Goal: Transaction & Acquisition: Purchase product/service

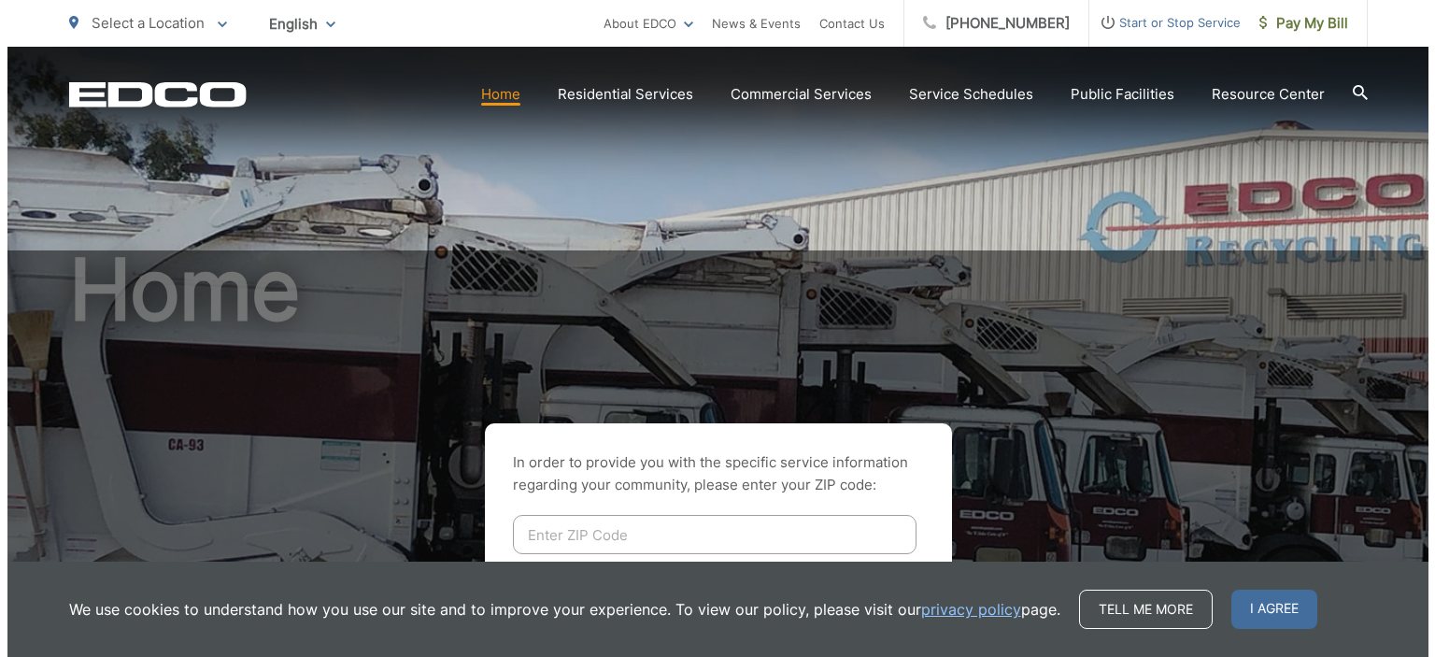
scroll to position [250, 0]
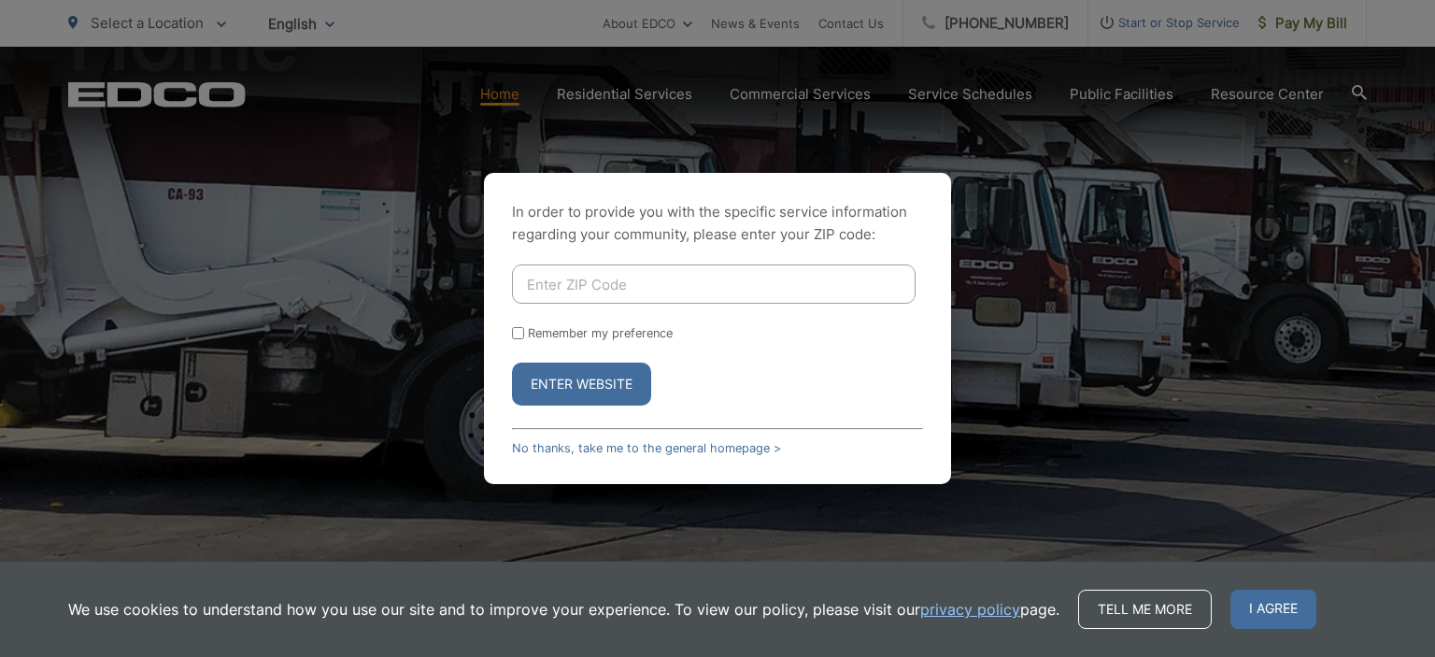
click at [684, 279] on input "Enter ZIP Code" at bounding box center [714, 283] width 404 height 39
type input "91950"
click at [512, 362] on button "Enter Website" at bounding box center [581, 383] width 139 height 43
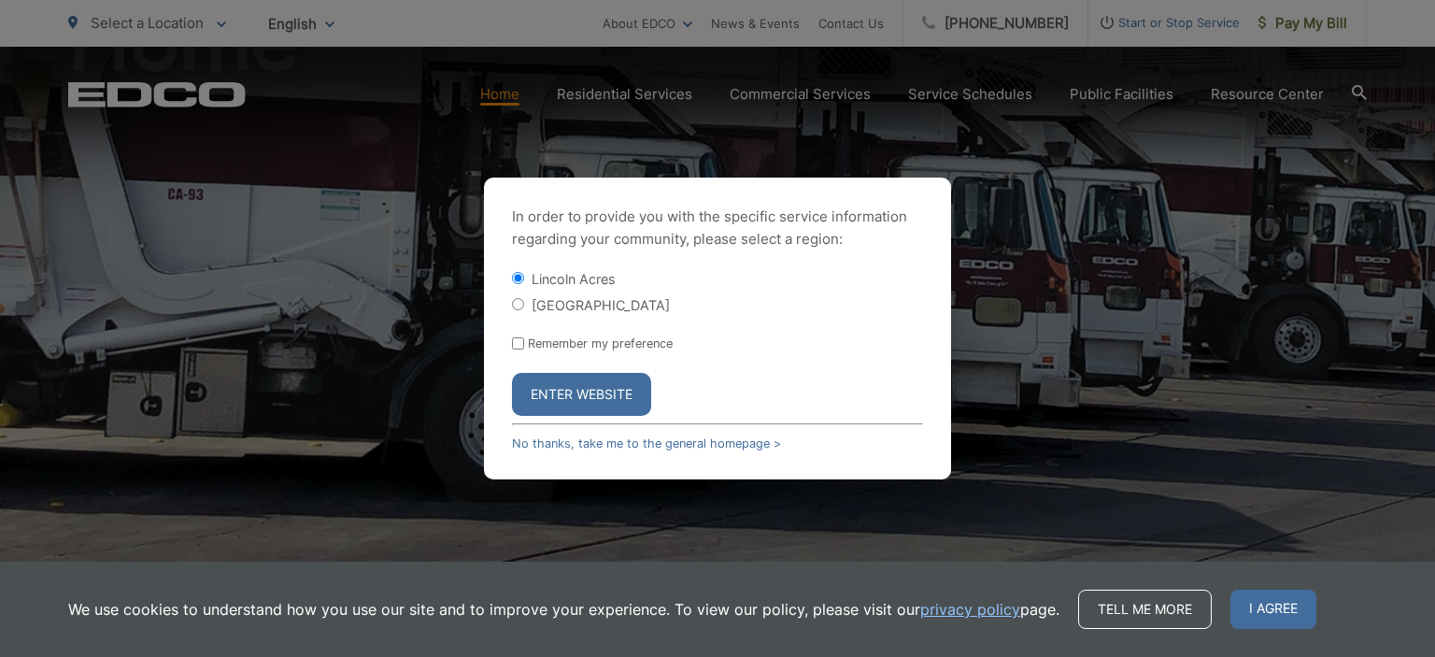
click at [519, 344] on input "Remember my preference" at bounding box center [518, 343] width 12 height 12
checkbox input "true"
click at [561, 401] on button "Enter Website" at bounding box center [581, 394] width 139 height 43
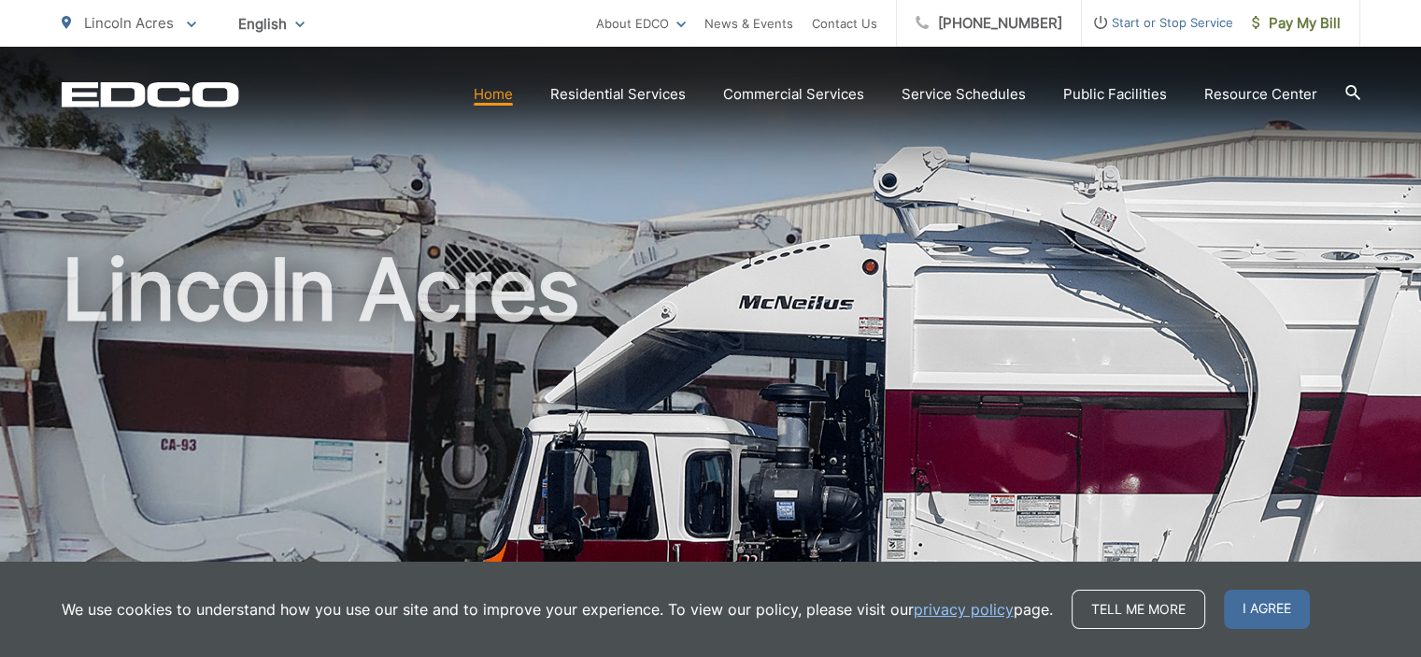
click at [666, 193] on div "Lincoln Acres" at bounding box center [711, 432] width 1299 height 771
click at [1282, 21] on span "Pay My Bill" at bounding box center [1296, 23] width 89 height 22
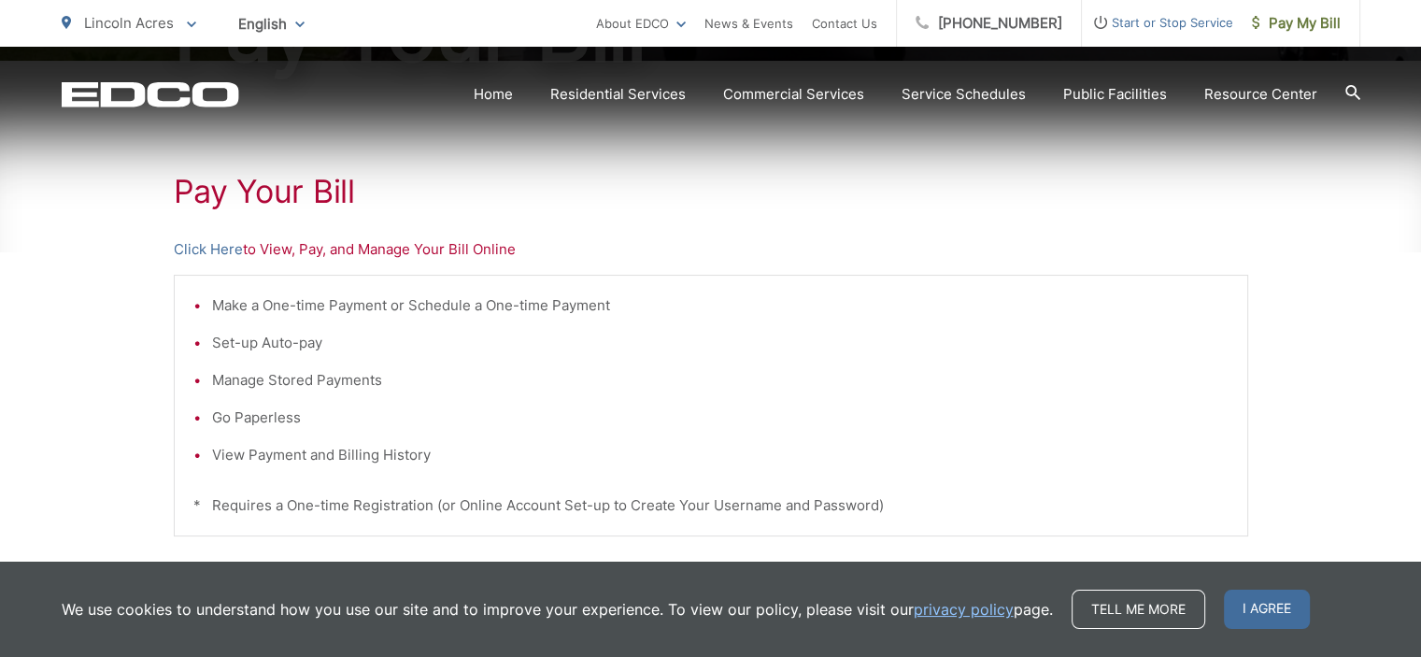
scroll to position [318, 0]
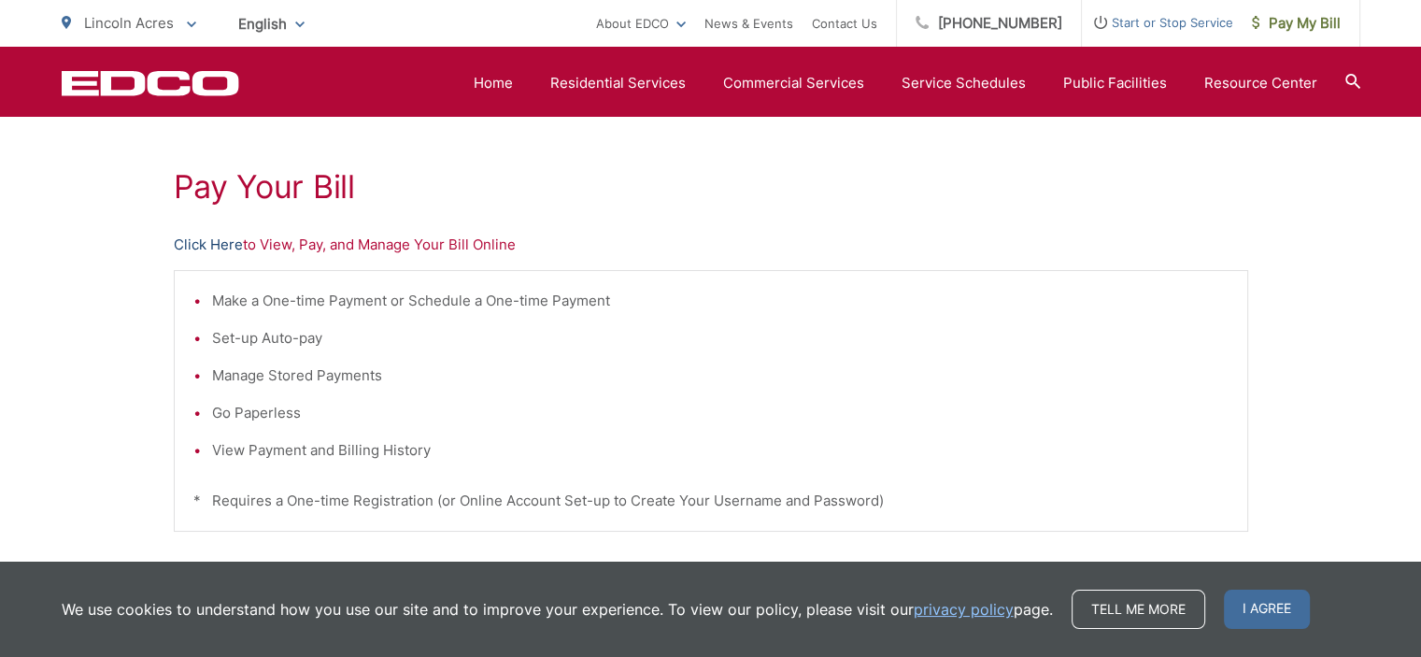
click at [211, 251] on link "Click Here" at bounding box center [208, 245] width 69 height 22
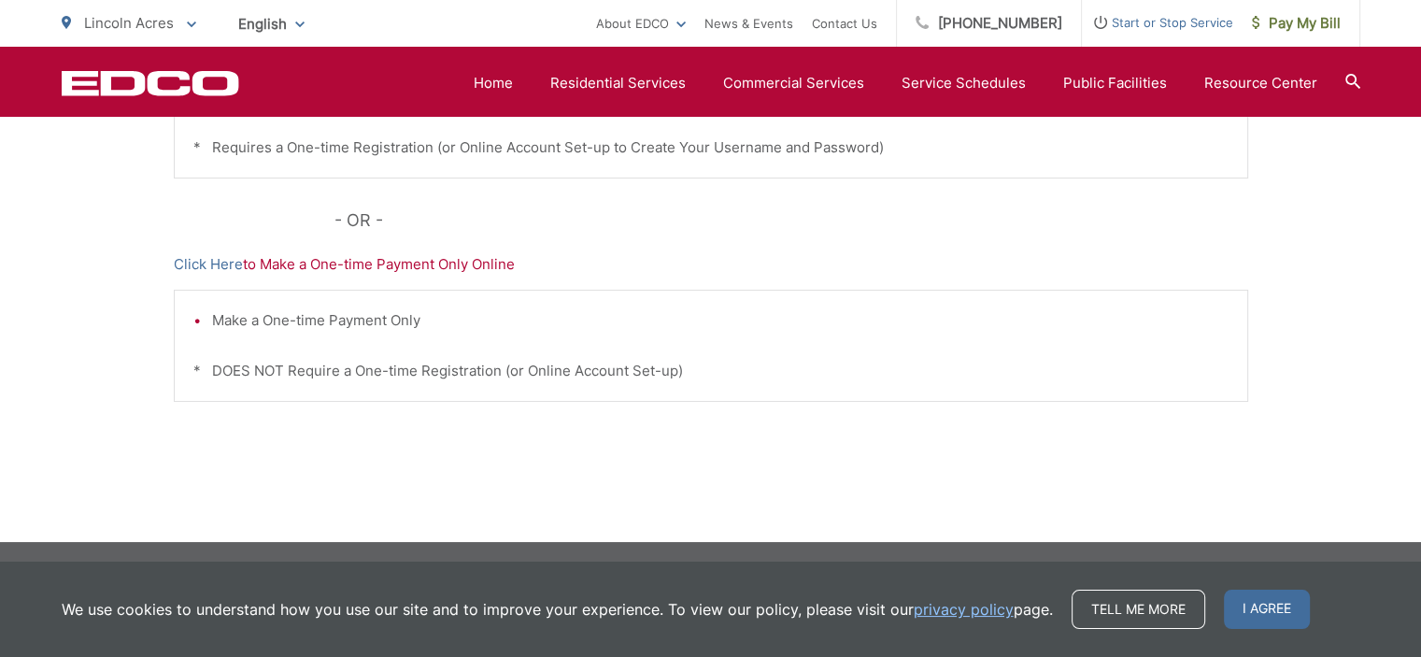
scroll to position [604, 0]
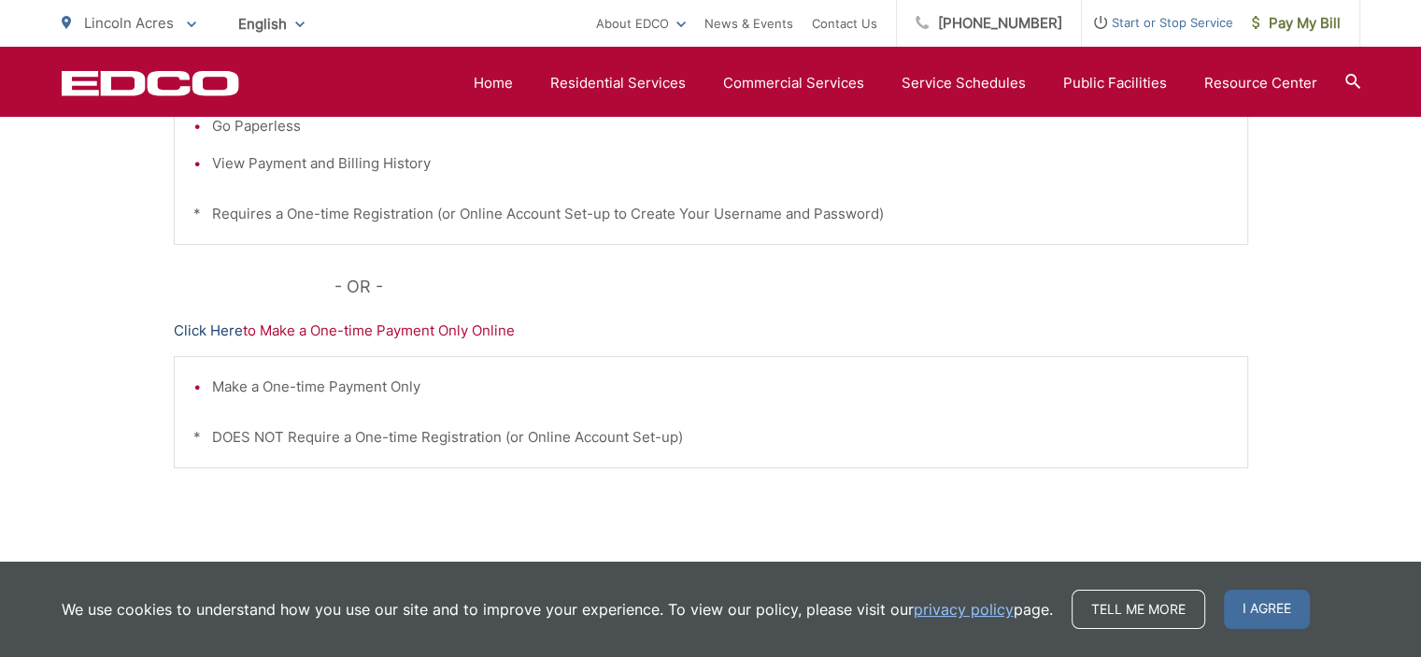
click at [192, 328] on link "Click Here" at bounding box center [208, 331] width 69 height 22
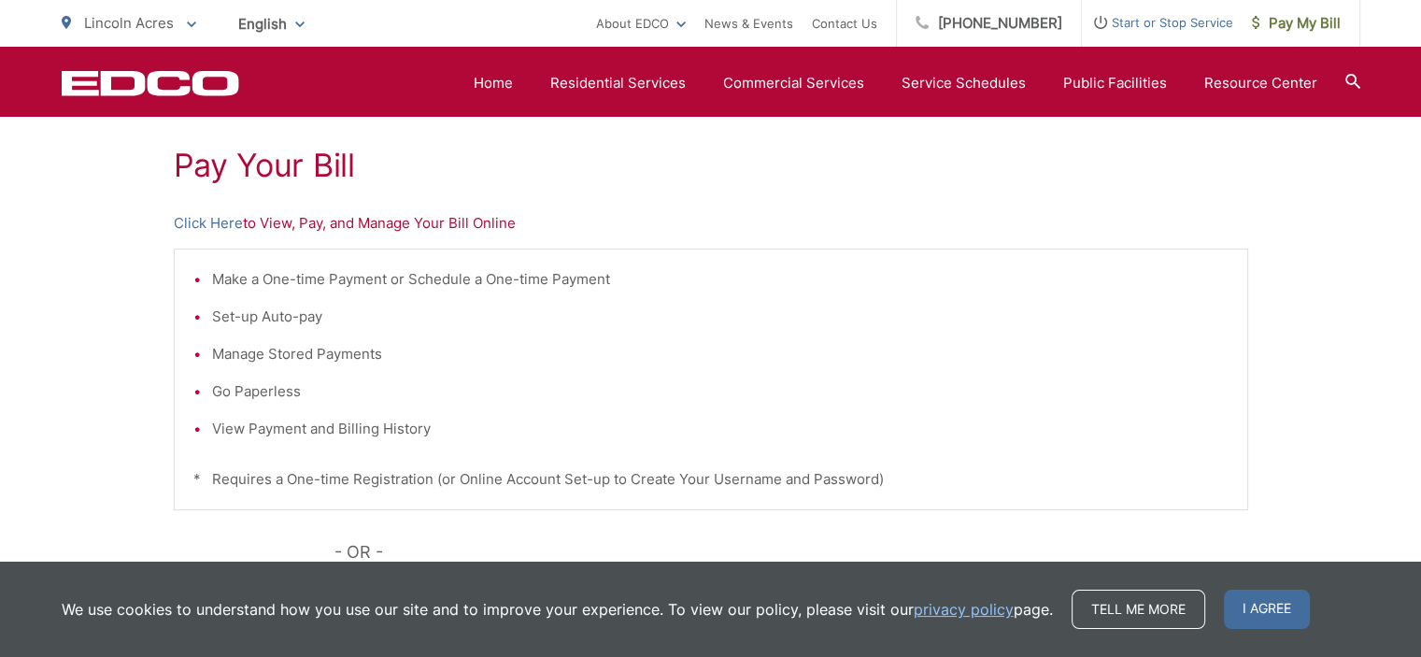
scroll to position [340, 0]
click at [220, 225] on link "Click Here" at bounding box center [208, 222] width 69 height 22
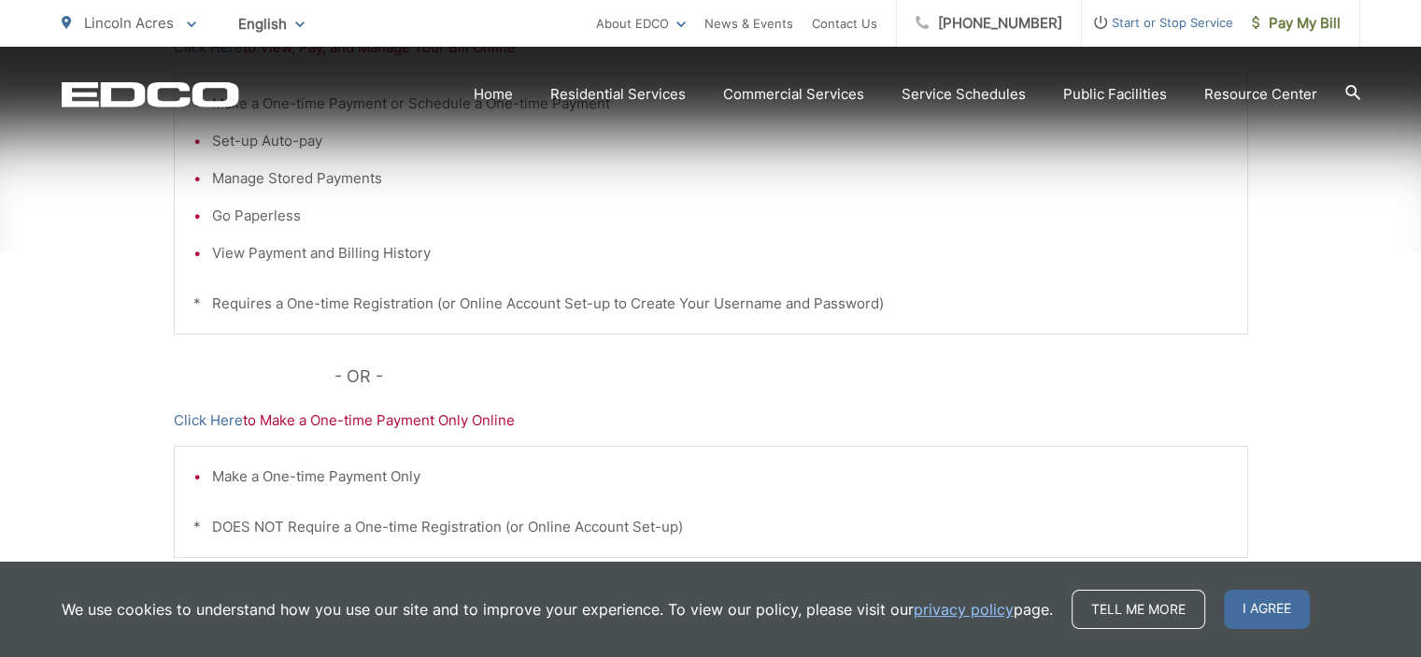
scroll to position [536, 0]
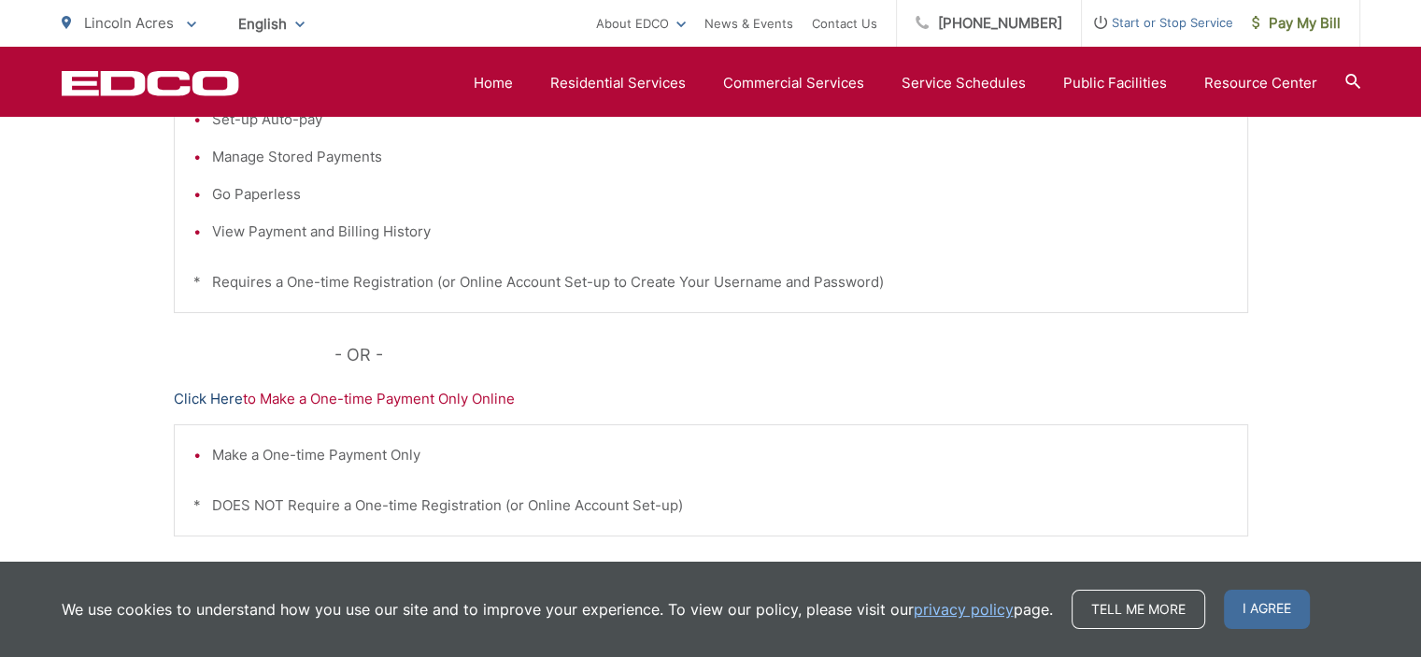
click at [197, 402] on link "Click Here" at bounding box center [208, 399] width 69 height 22
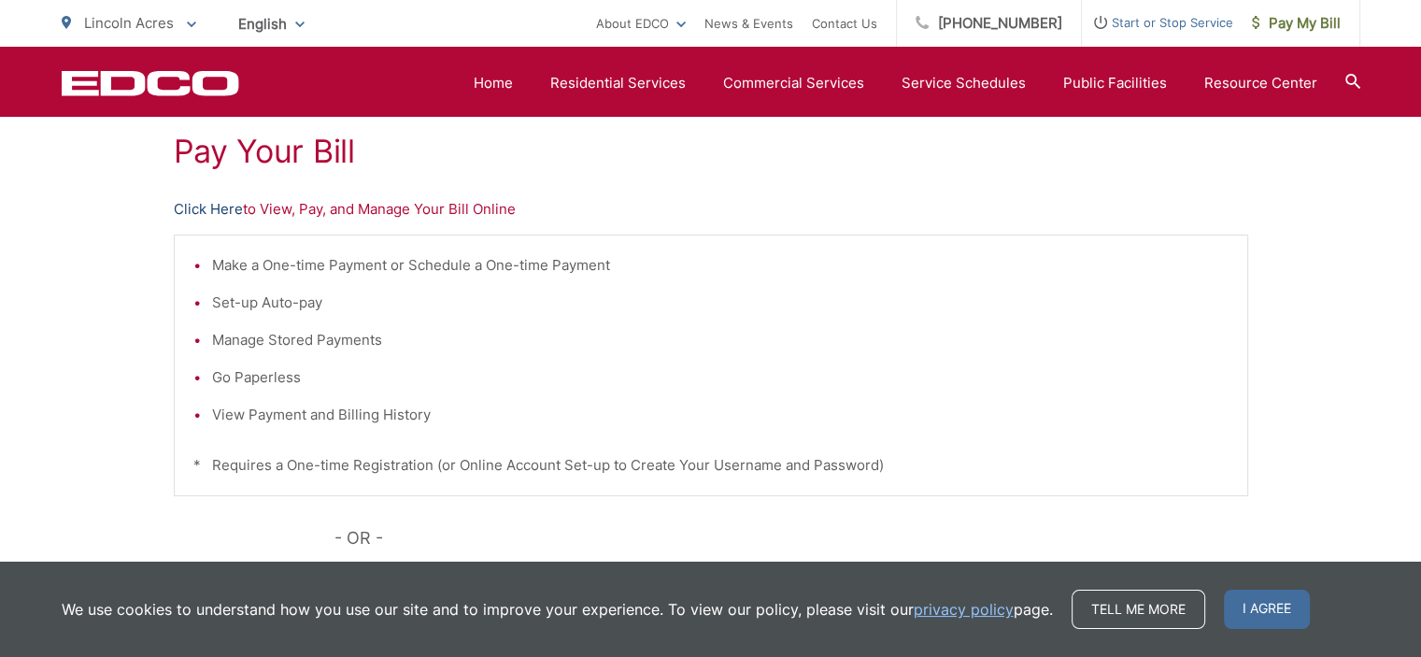
scroll to position [348, 0]
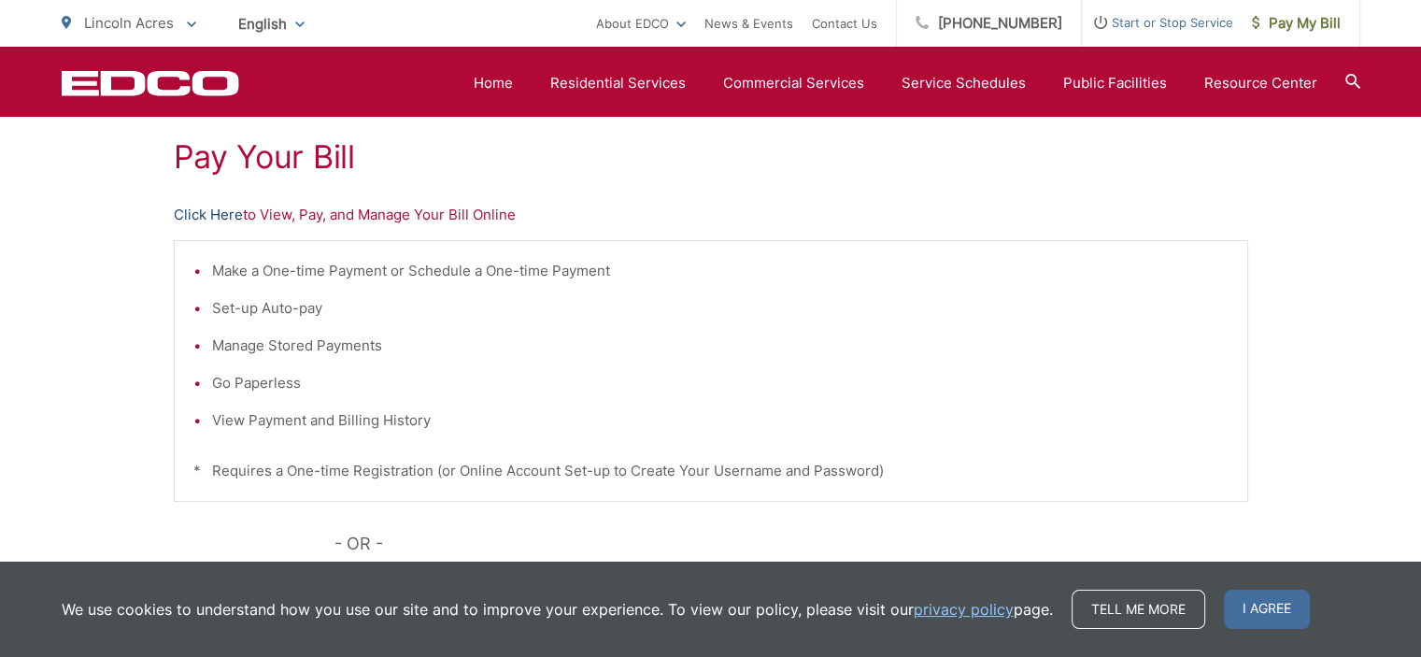
click at [199, 211] on link "Click Here" at bounding box center [208, 215] width 69 height 22
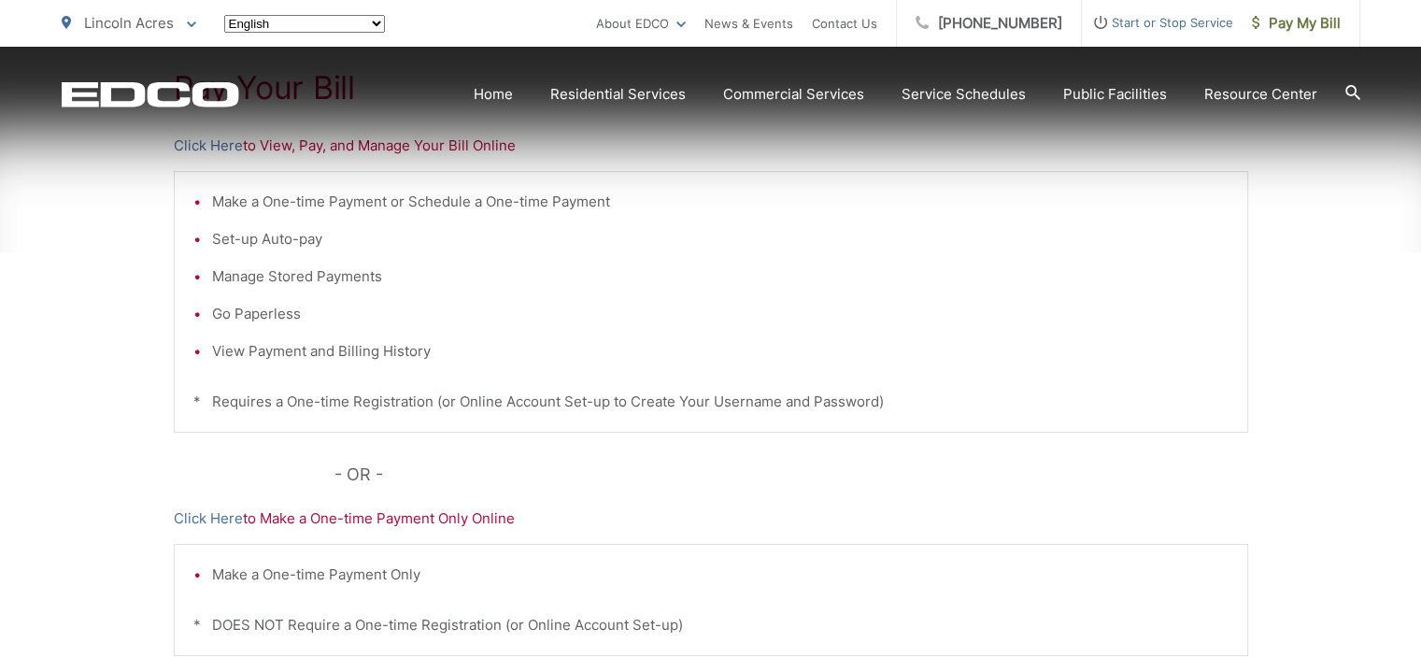
scroll to position [429, 0]
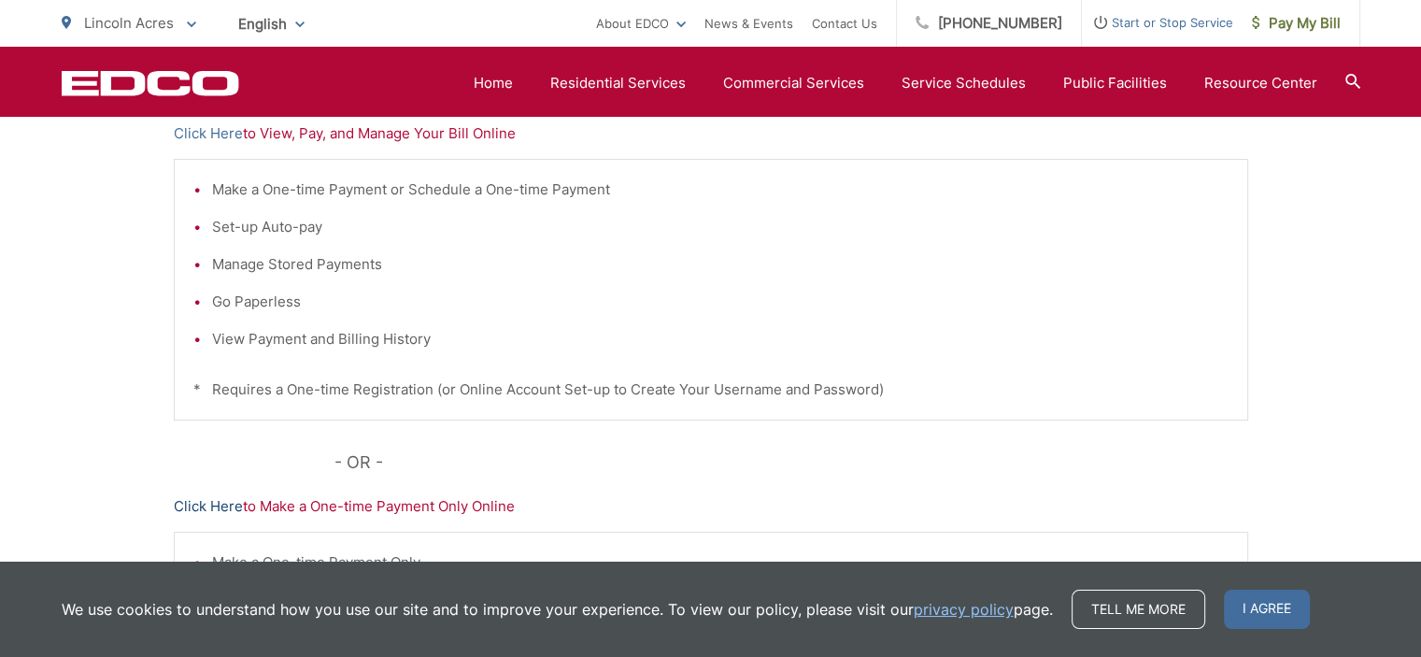
click at [211, 508] on link "Click Here" at bounding box center [208, 506] width 69 height 22
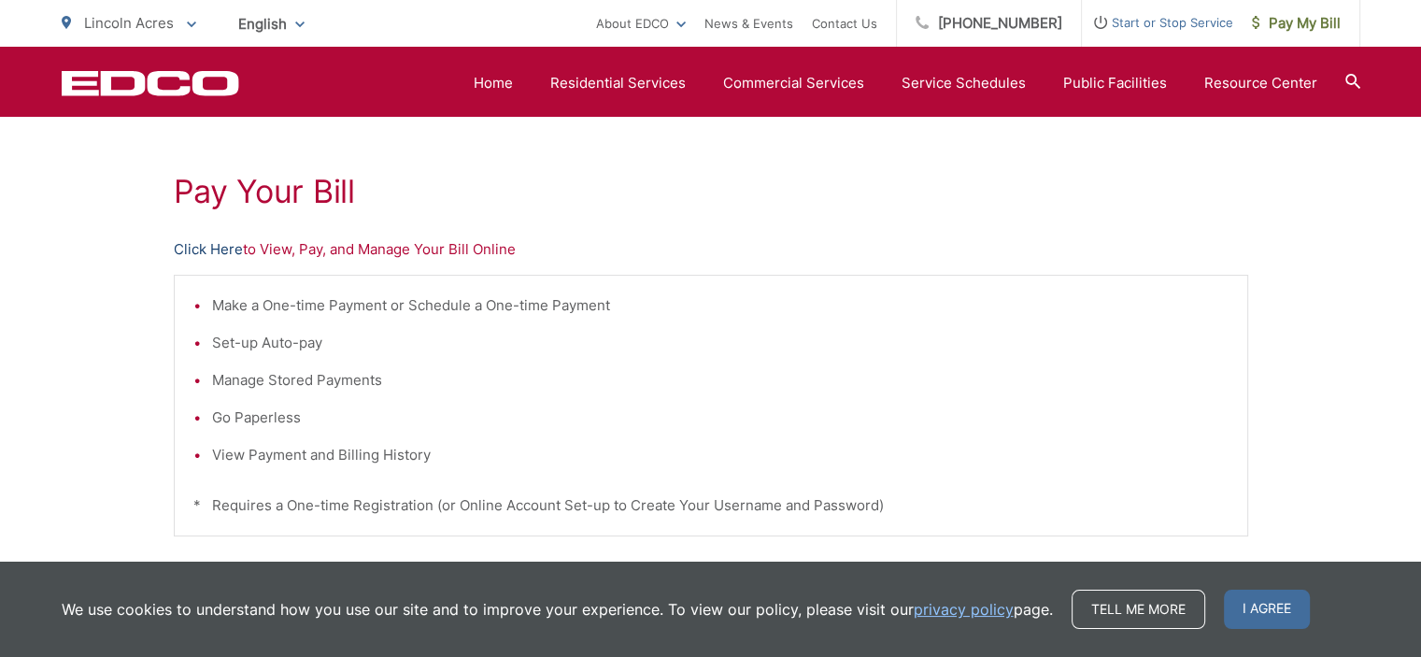
click at [176, 248] on link "Click Here" at bounding box center [208, 249] width 69 height 22
